Goal: Task Accomplishment & Management: Manage account settings

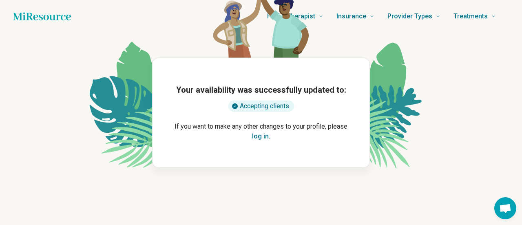
click at [261, 138] on button "log in" at bounding box center [260, 136] width 17 height 10
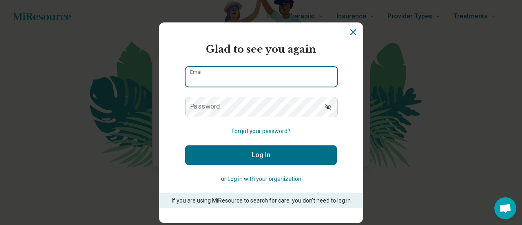
type input "**********"
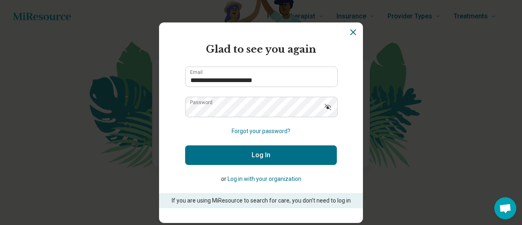
click at [261, 156] on button "Log In" at bounding box center [261, 155] width 152 height 20
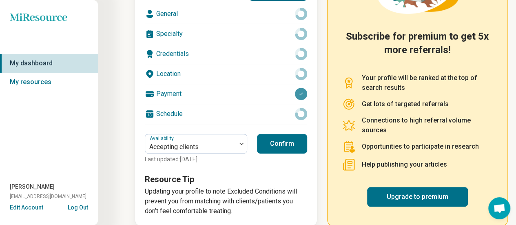
scroll to position [158, 0]
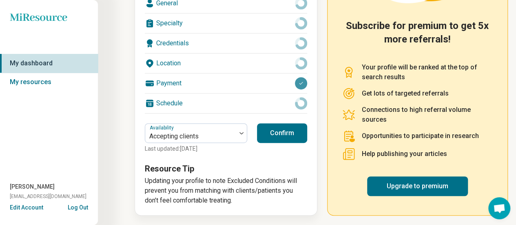
click at [236, 108] on div "Schedule" at bounding box center [226, 103] width 162 height 20
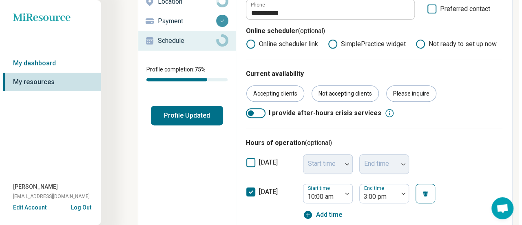
scroll to position [117, 0]
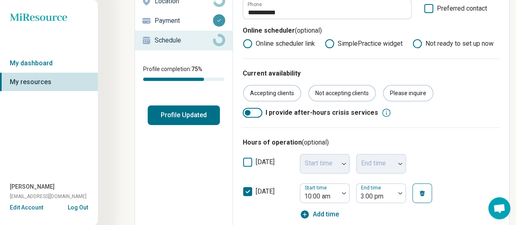
click at [175, 117] on button "Profile Updated" at bounding box center [184, 115] width 72 height 20
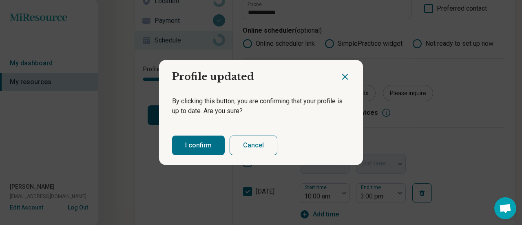
click at [200, 147] on button "I confirm" at bounding box center [198, 145] width 53 height 20
